Goal: Obtain resource: Download file/media

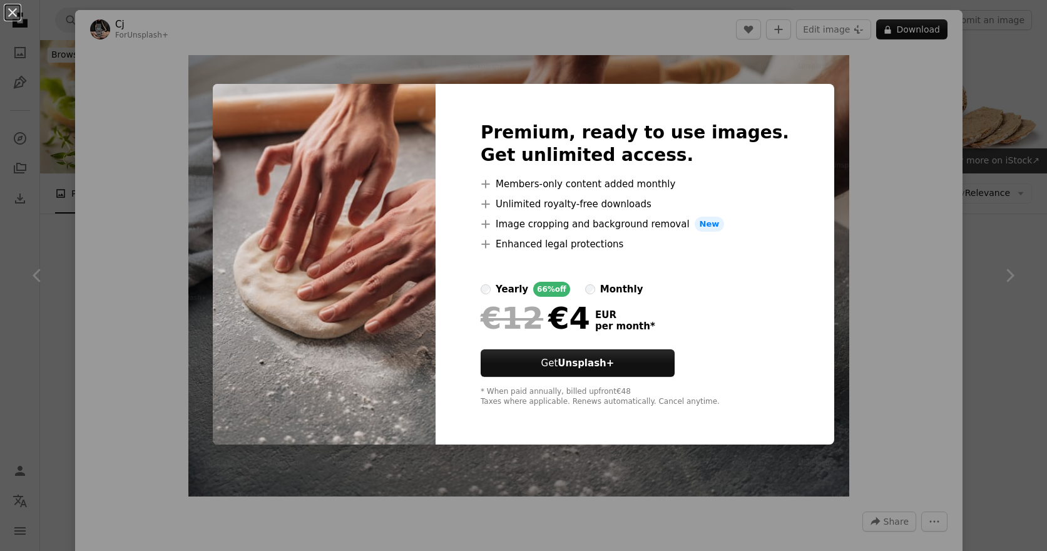
scroll to position [1028, 0]
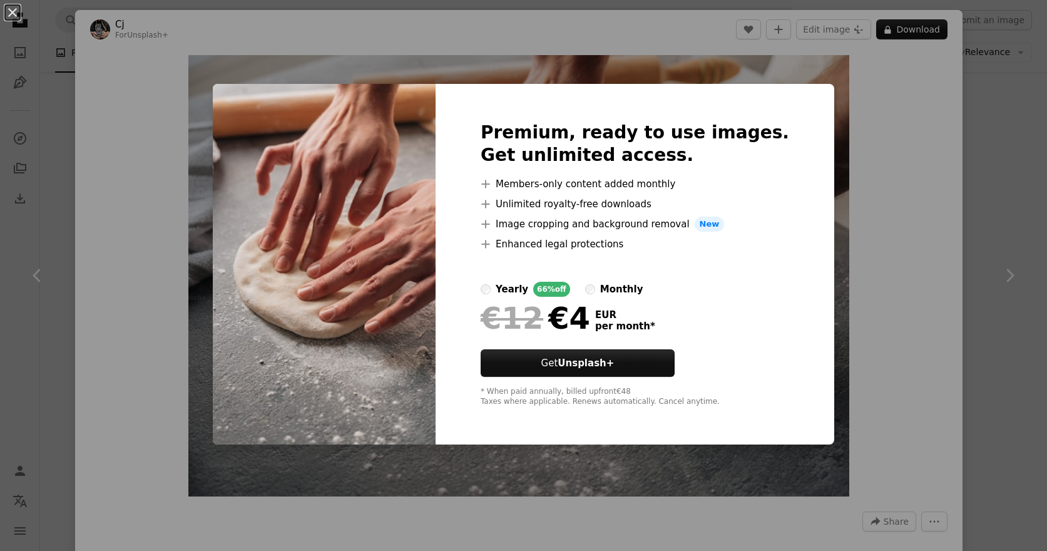
click at [908, 309] on div "An X shape Premium, ready to use images. Get unlimited access. A plus sign Memb…" at bounding box center [523, 275] width 1047 height 551
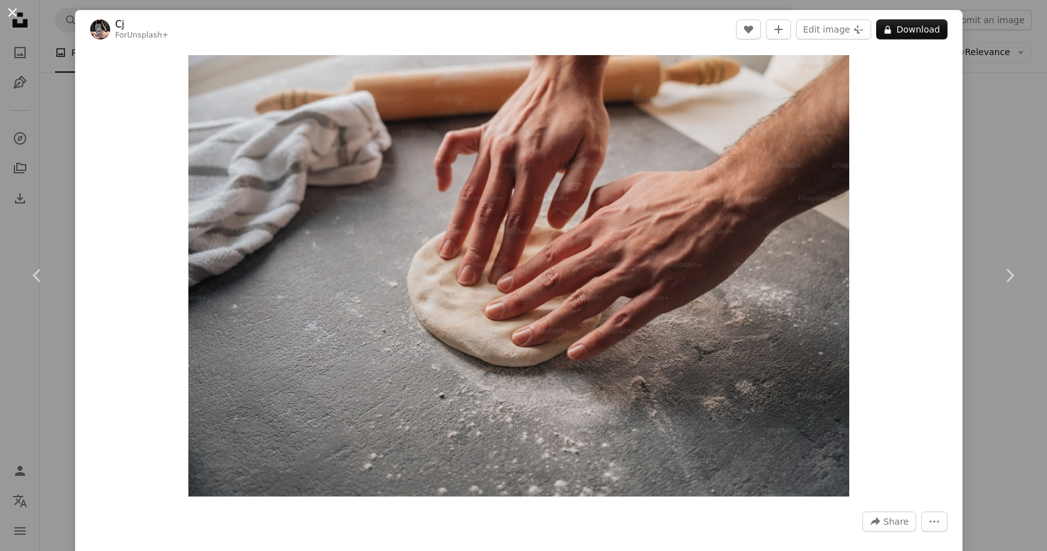
click at [19, 13] on button "An X shape" at bounding box center [12, 12] width 15 height 15
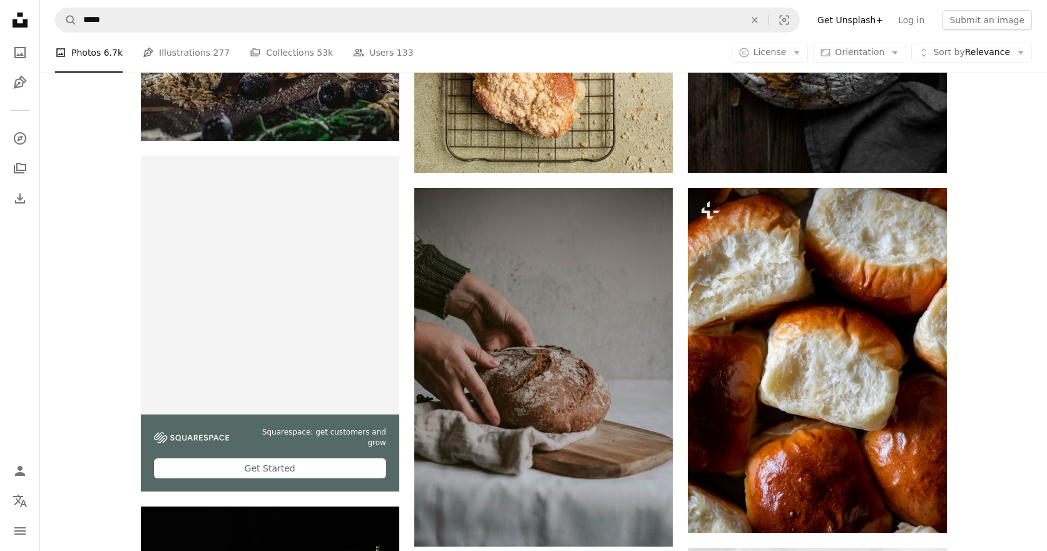
scroll to position [2628, 0]
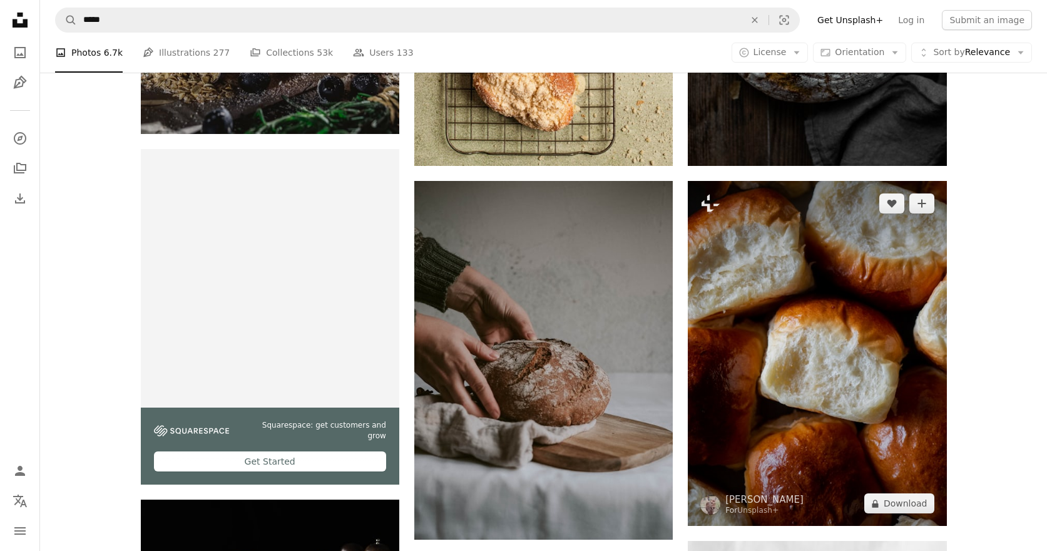
click at [822, 388] on img at bounding box center [817, 353] width 259 height 345
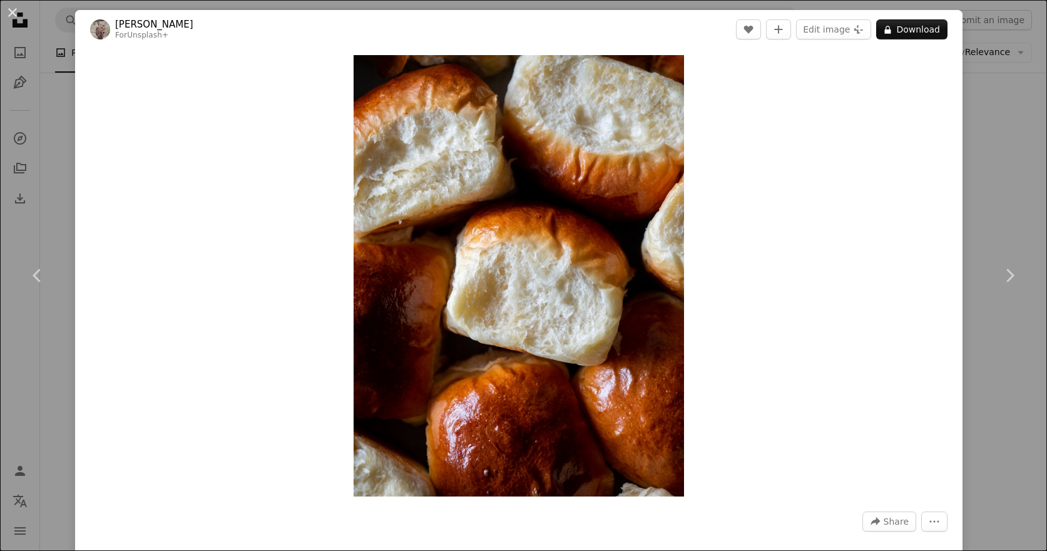
click at [1009, 440] on div "An X shape Chevron left Chevron right [PERSON_NAME] For Unsplash+ A heart A plu…" at bounding box center [523, 275] width 1047 height 551
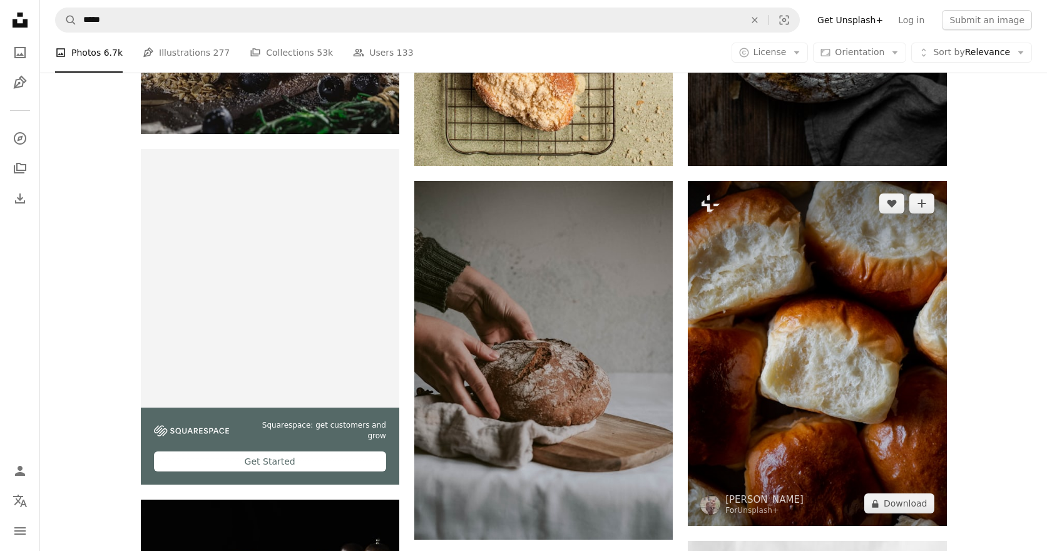
click at [811, 415] on img at bounding box center [817, 353] width 259 height 345
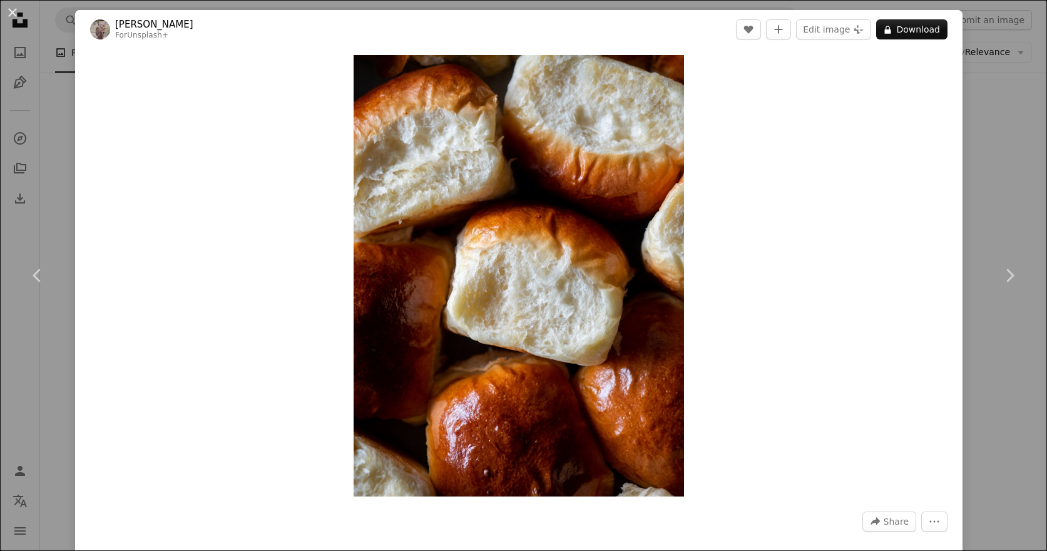
click at [1021, 361] on div "An X shape Chevron left Chevron right [PERSON_NAME] For Unsplash+ A heart A plu…" at bounding box center [523, 275] width 1047 height 551
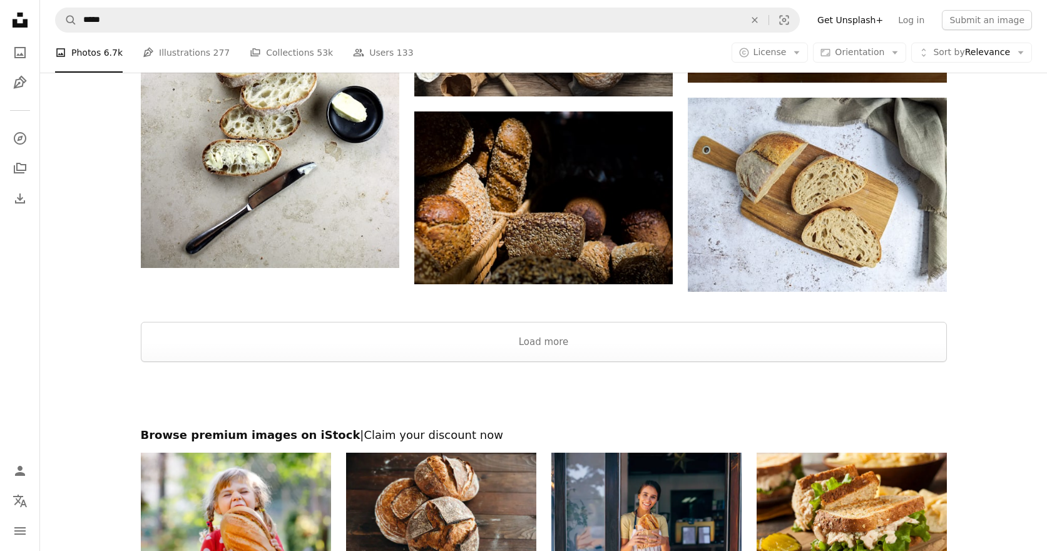
scroll to position [4210, 0]
